Goal: Information Seeking & Learning: Learn about a topic

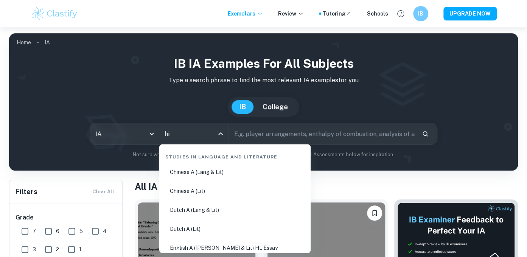
type input "his"
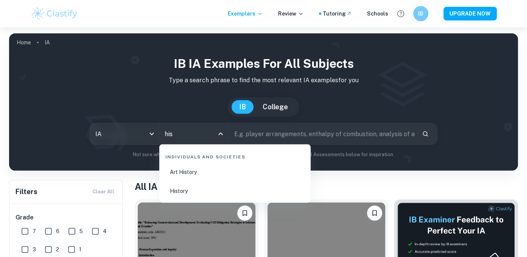
click at [206, 190] on li "History" at bounding box center [234, 190] width 145 height 17
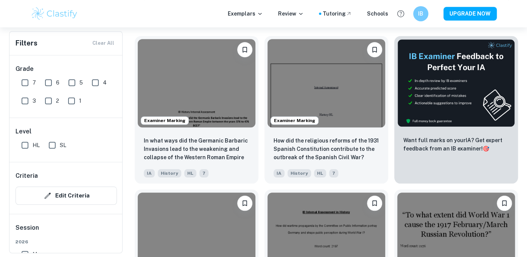
scroll to position [235, 0]
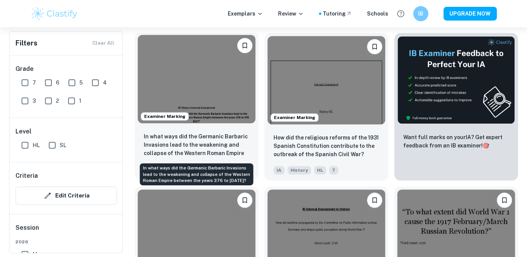
click at [232, 140] on p "In what ways did the Germanic Barbaric Invasions lead to the weakening and coll…" at bounding box center [197, 145] width 106 height 26
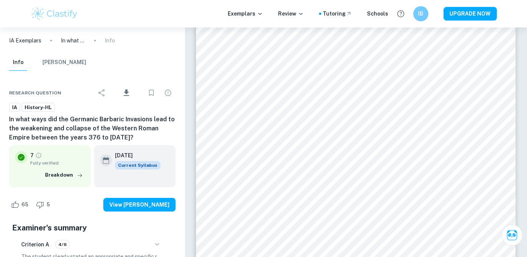
scroll to position [3845, 0]
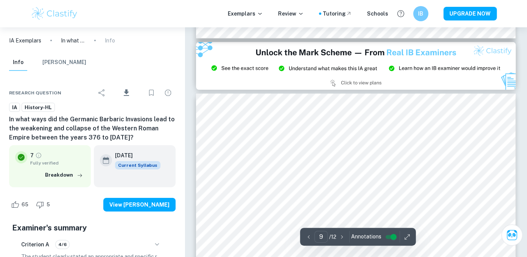
type input "8"
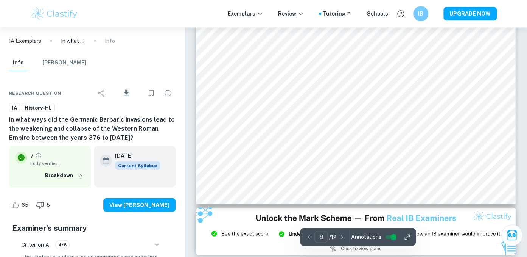
scroll to position [3534, 0]
